Goal: Task Accomplishment & Management: Manage account settings

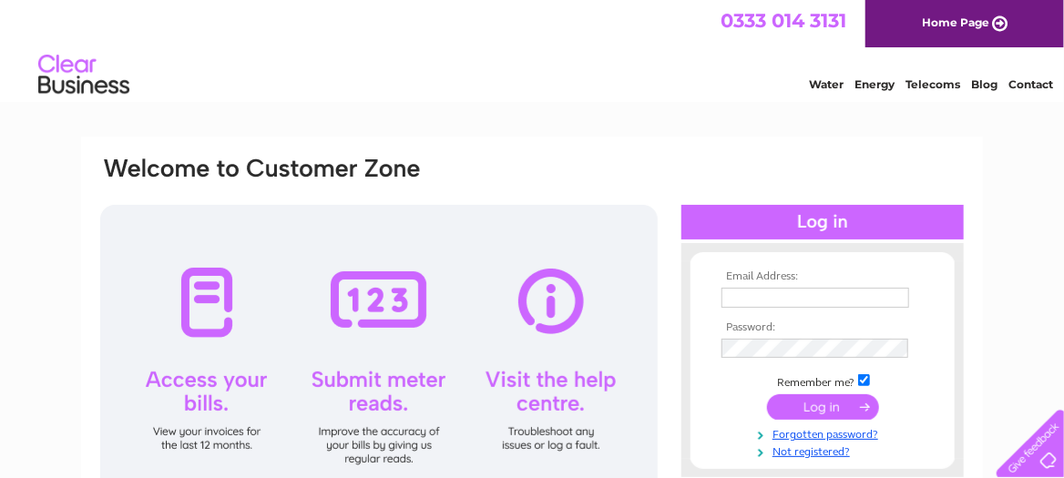
type input "[EMAIL_ADDRESS][DOMAIN_NAME]"
click at [813, 409] on input "submit" at bounding box center [823, 407] width 112 height 26
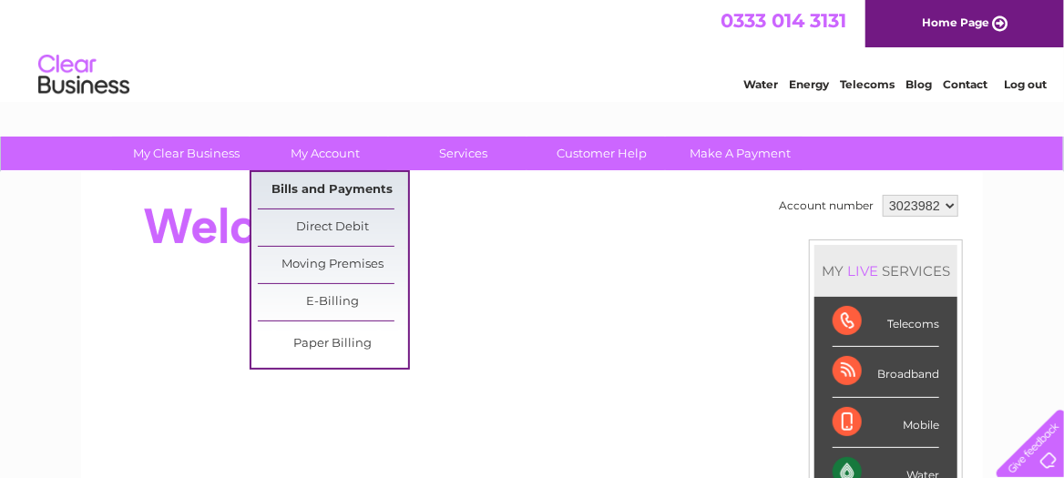
click at [342, 184] on link "Bills and Payments" at bounding box center [333, 190] width 150 height 36
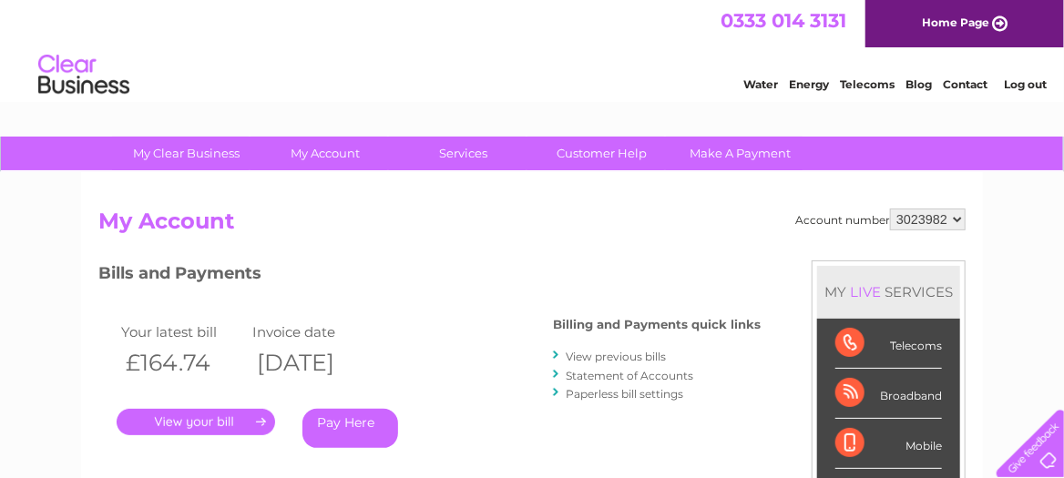
click at [201, 412] on link "." at bounding box center [196, 422] width 158 height 26
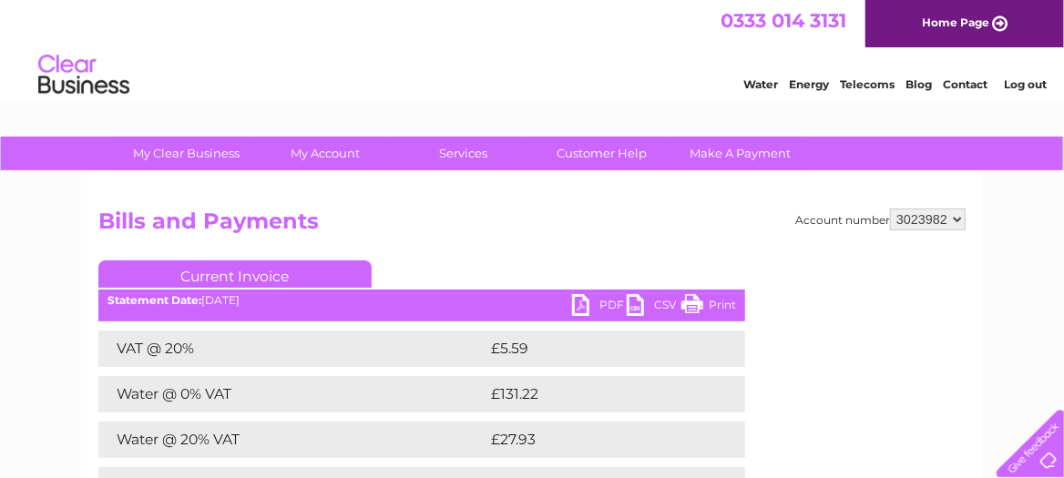
click at [596, 306] on link "PDF" at bounding box center [599, 307] width 55 height 26
